Goal: Find contact information: Find contact information

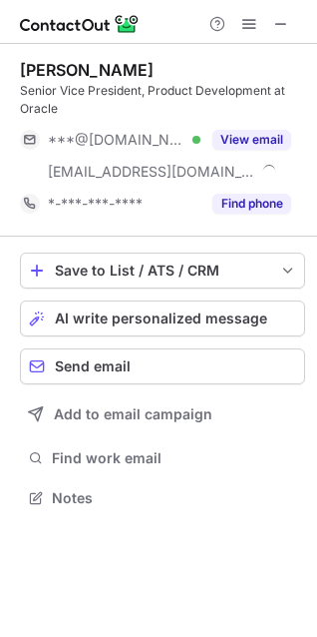
scroll to position [483, 317]
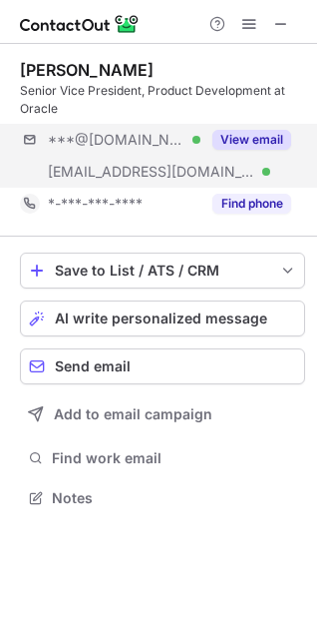
click at [230, 161] on div "***@[DOMAIN_NAME] Verified [EMAIL_ADDRESS][DOMAIN_NAME] Verified View email" at bounding box center [162, 156] width 285 height 64
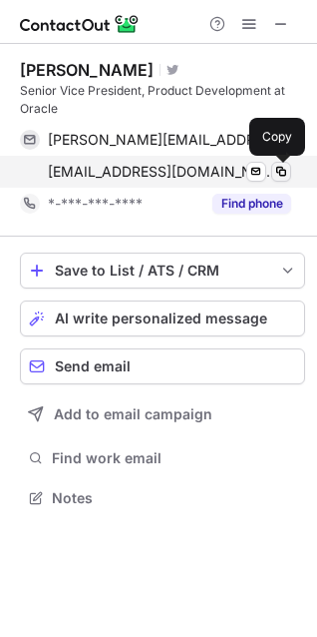
click at [277, 170] on span at bounding box center [281, 172] width 16 height 16
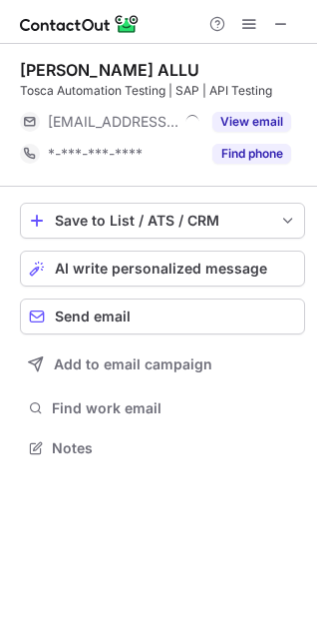
scroll to position [9, 9]
